Goal: Information Seeking & Learning: Get advice/opinions

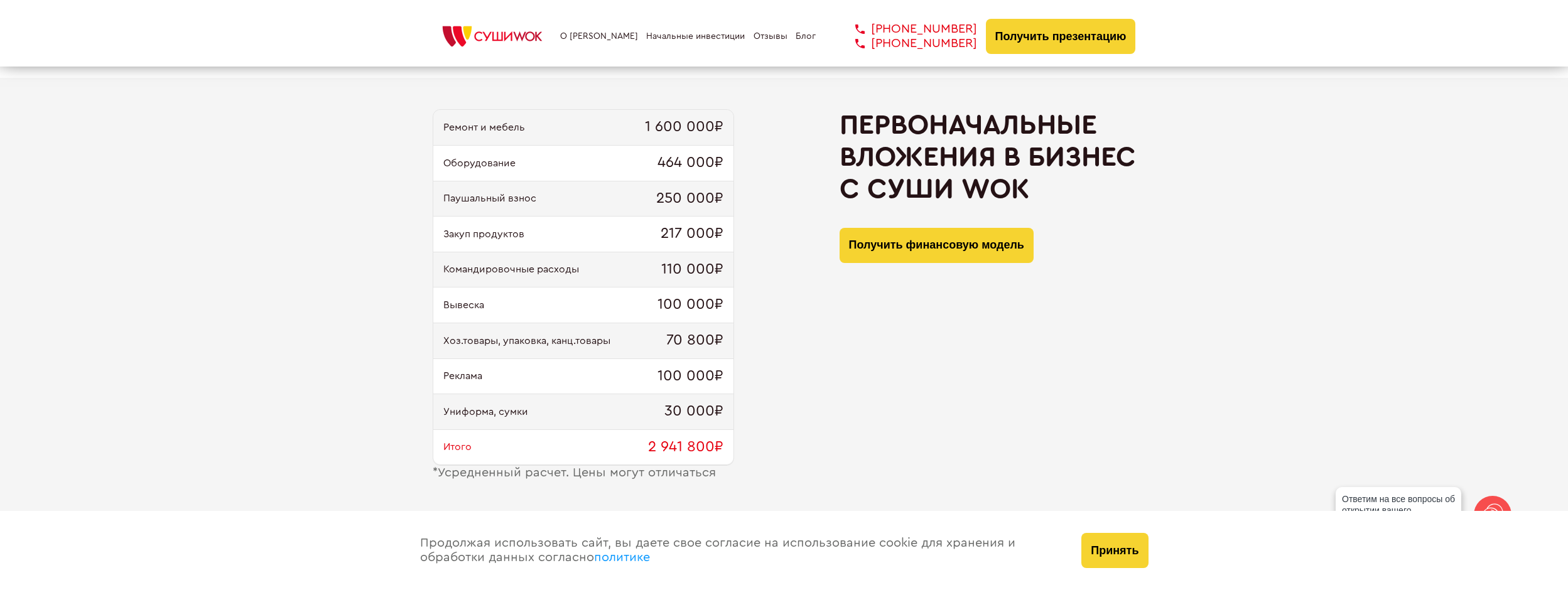
scroll to position [1134, 0]
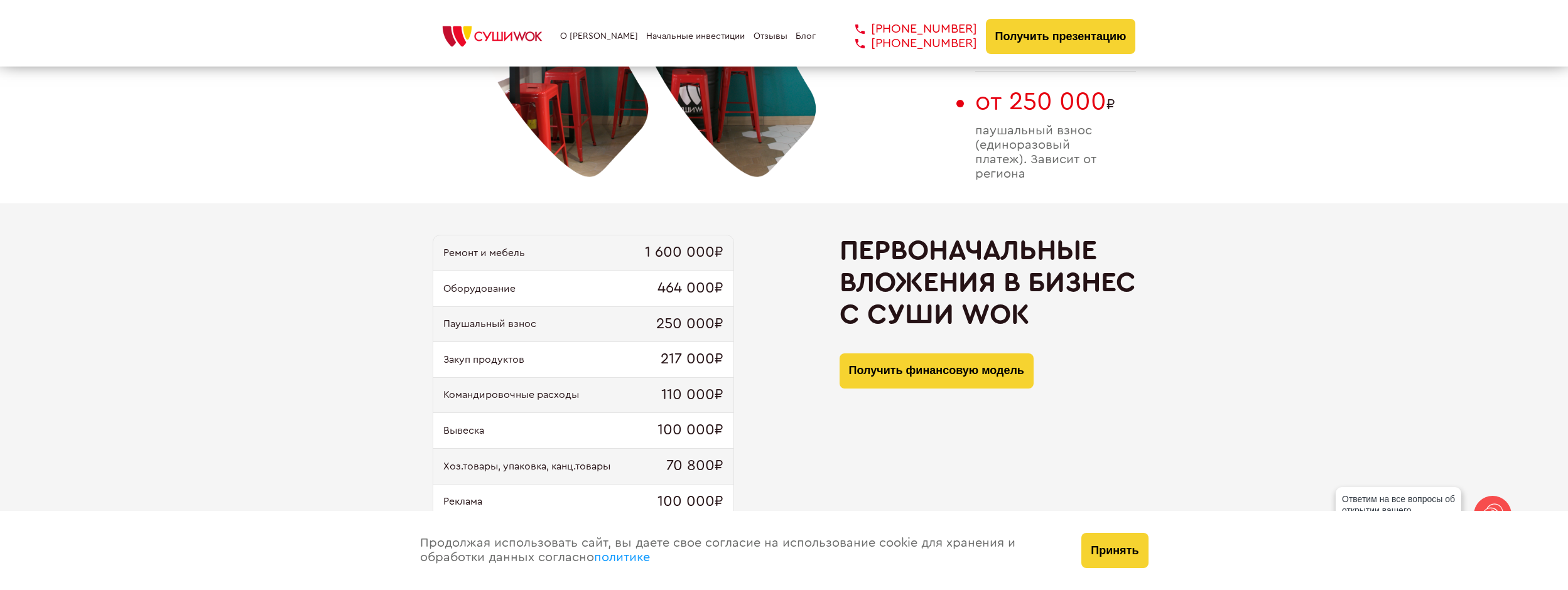
click at [754, 34] on link "Отзывы" at bounding box center [770, 36] width 34 height 10
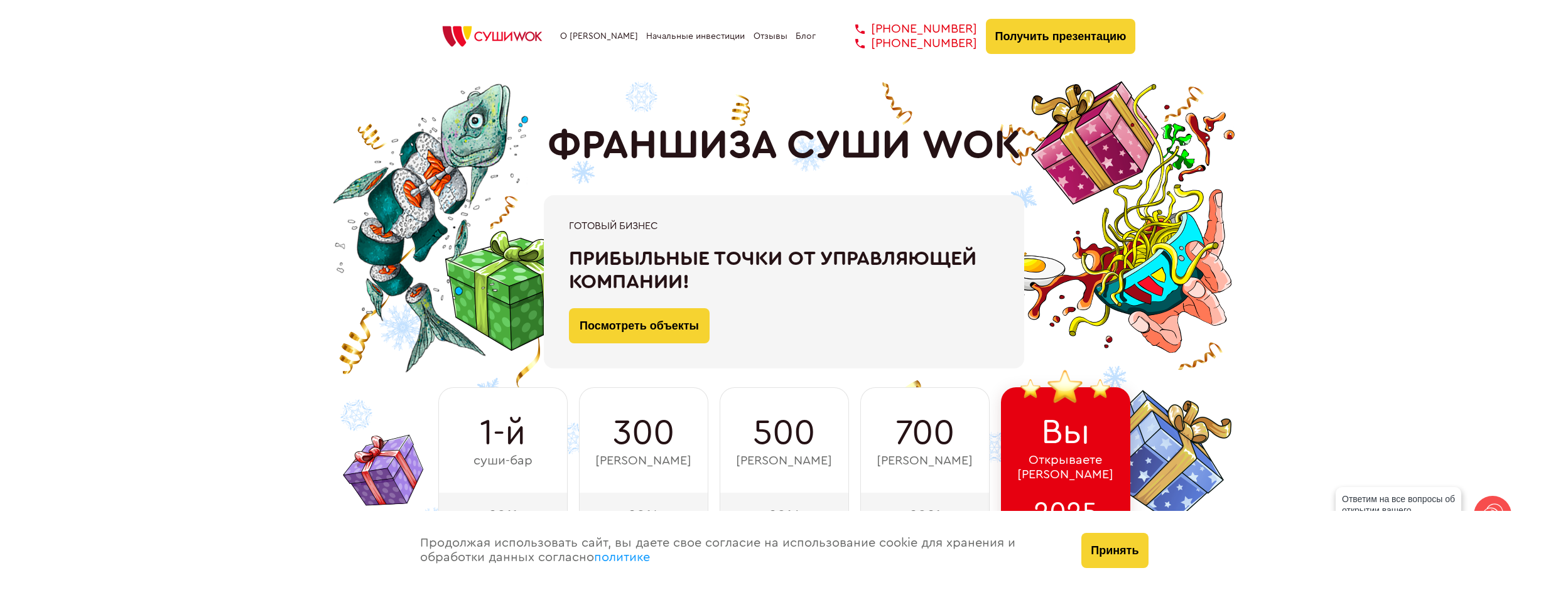
scroll to position [314, 0]
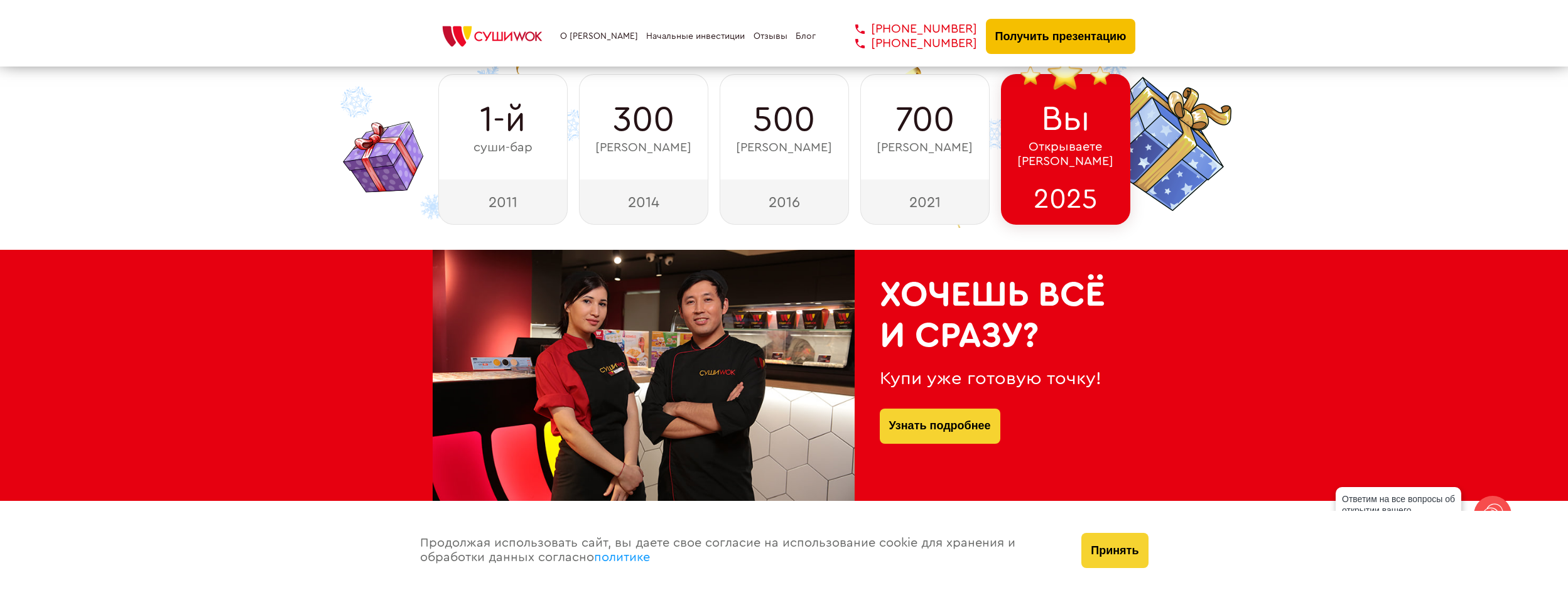
click at [1059, 32] on button "Получить презентацию" at bounding box center [1061, 36] width 150 height 35
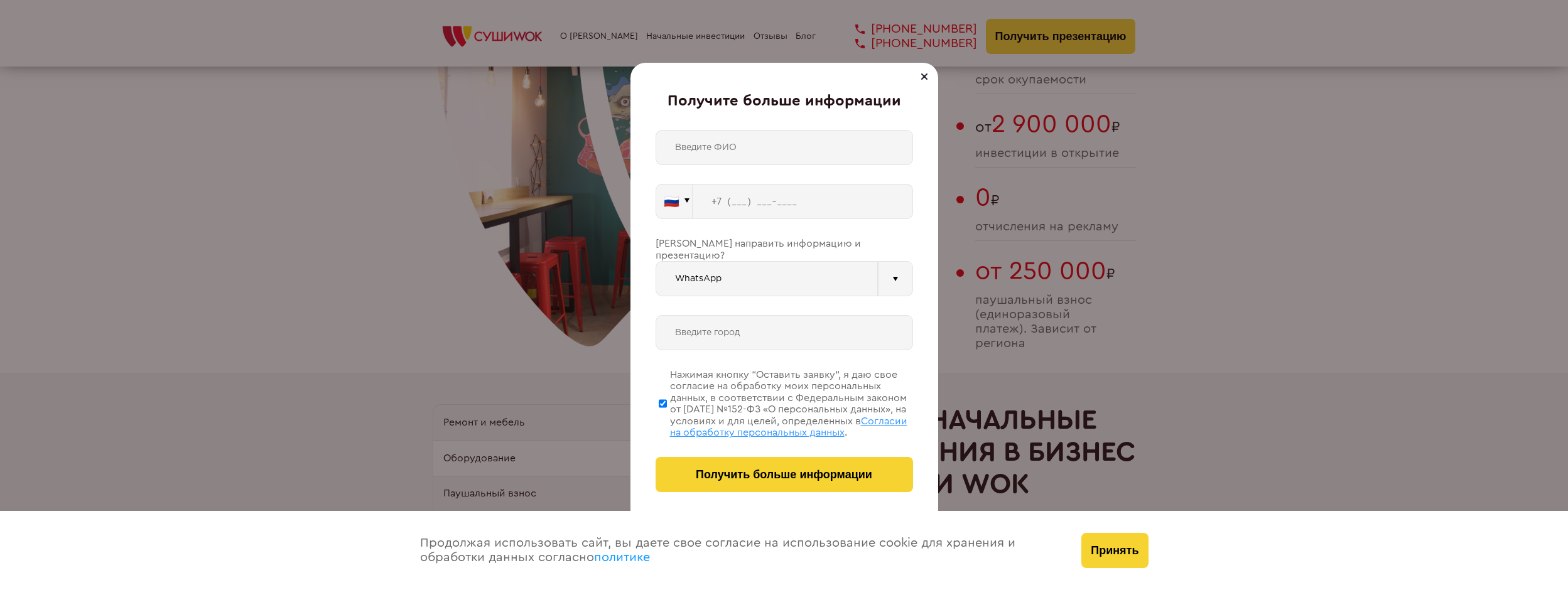
scroll to position [3878, 0]
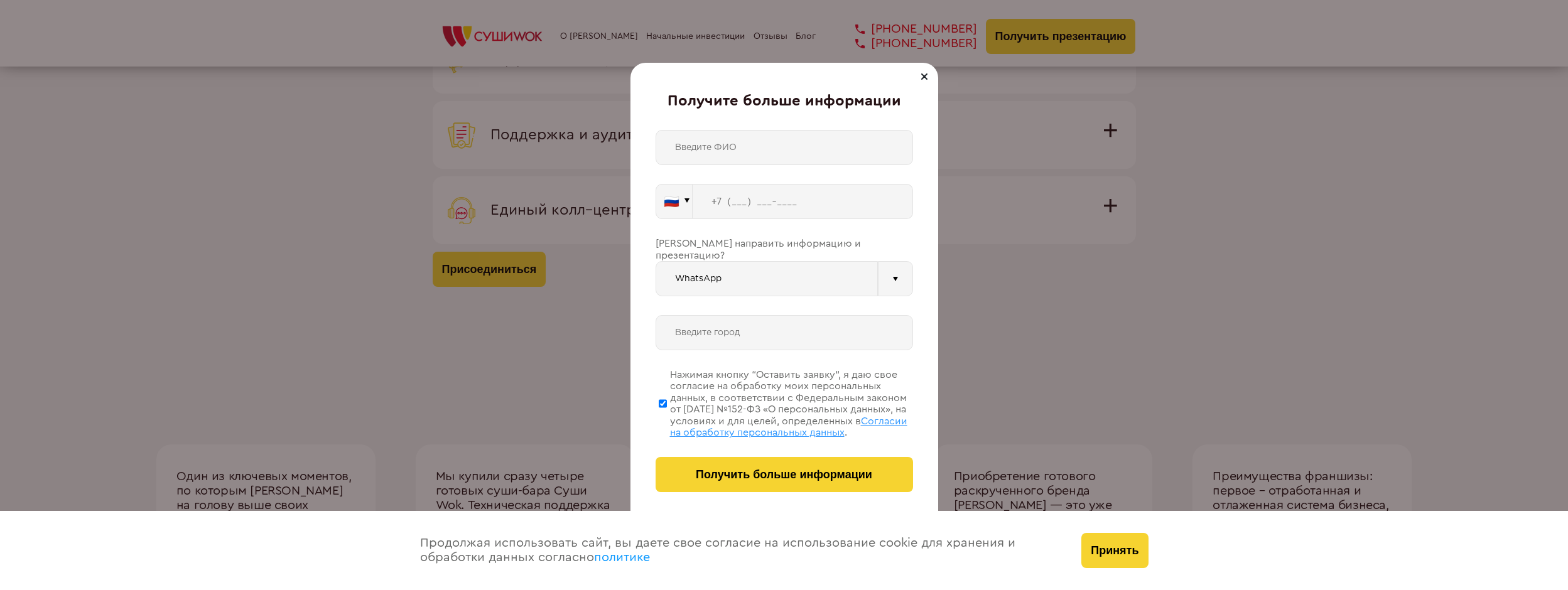
click at [966, 295] on div "Получите больше информации 🇷🇺 🇹🇷 🇧🇾 🇰🇬 🇰🇿 🇦🇿 🇦🇲 🇷🇺" at bounding box center [784, 295] width 1568 height 590
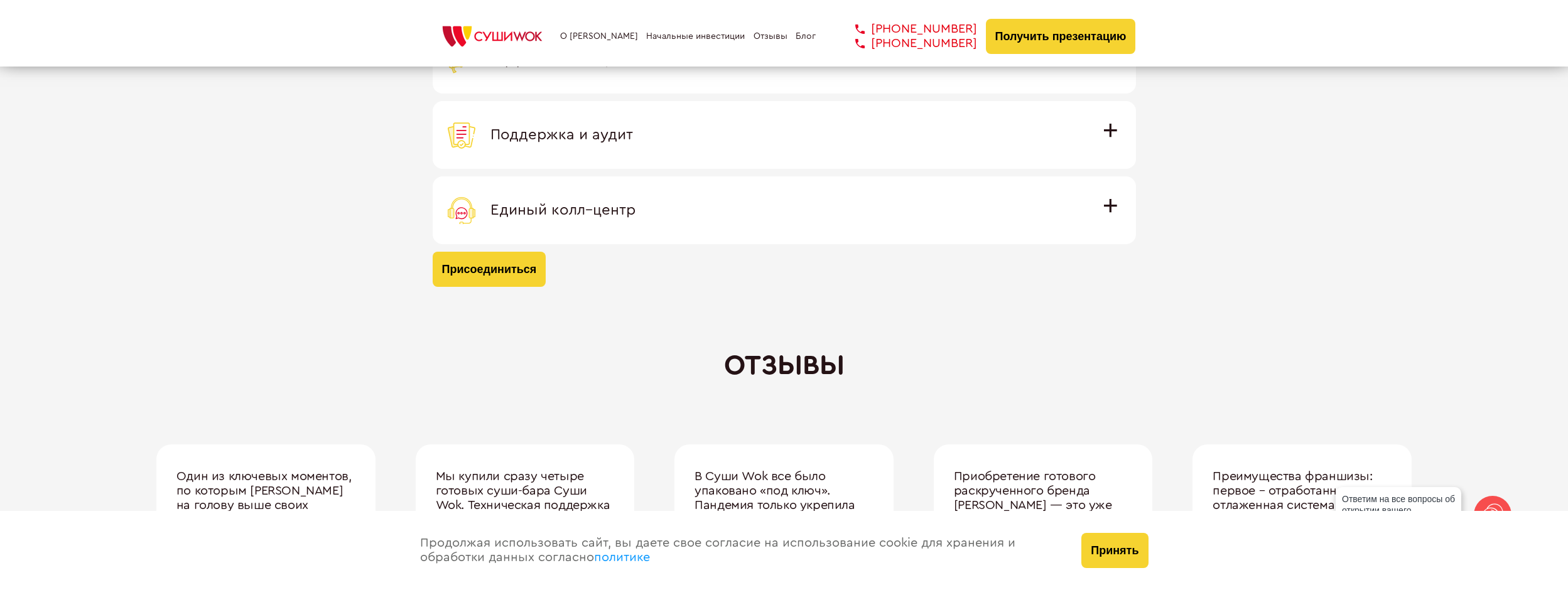
scroll to position [4255, 0]
